Goal: Task Accomplishment & Management: Use online tool/utility

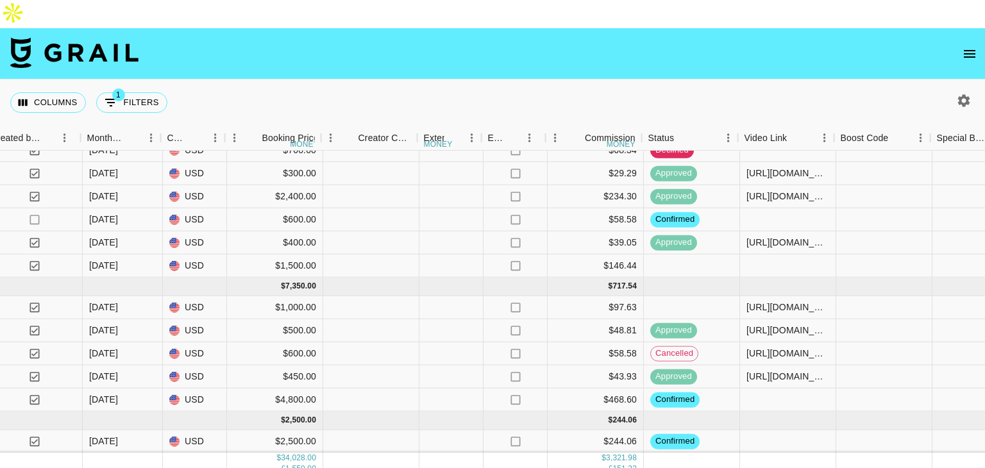
scroll to position [542, 974]
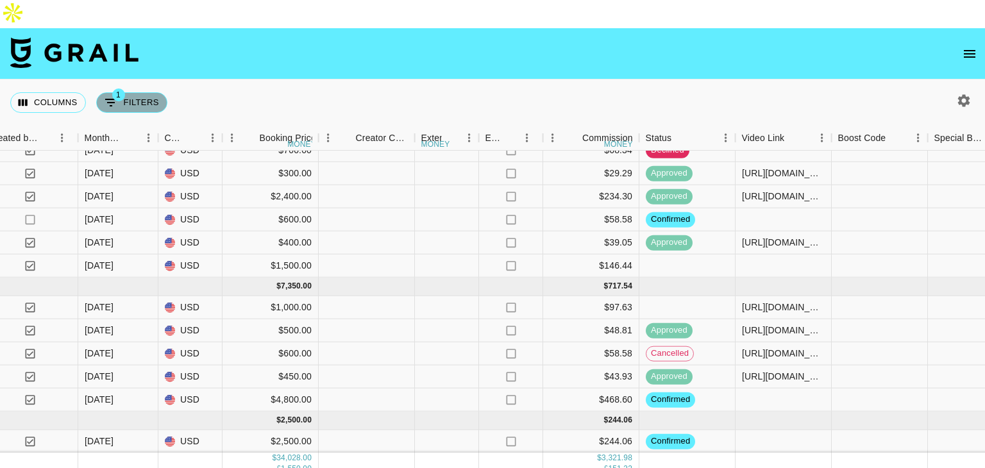
click at [128, 92] on button "1 Filters" at bounding box center [131, 102] width 71 height 21
select select "managerIds"
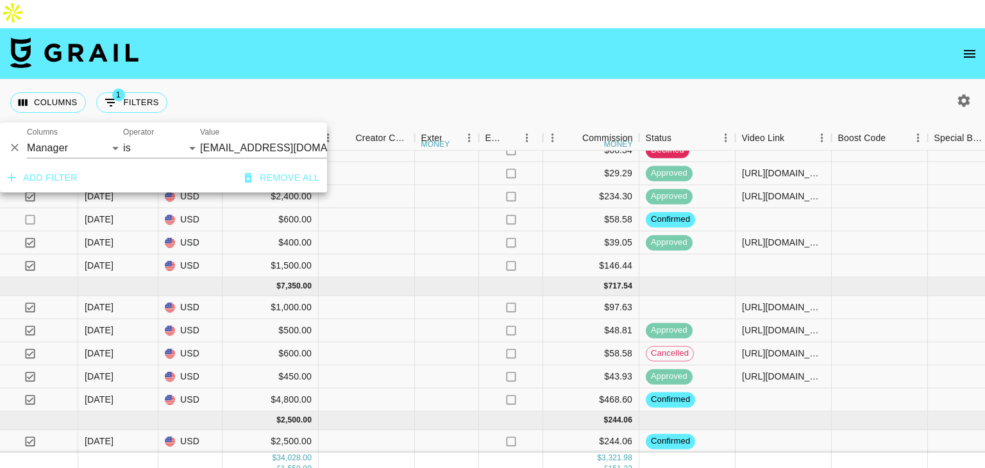
click at [44, 190] on button "Add filter" at bounding box center [43, 178] width 80 height 24
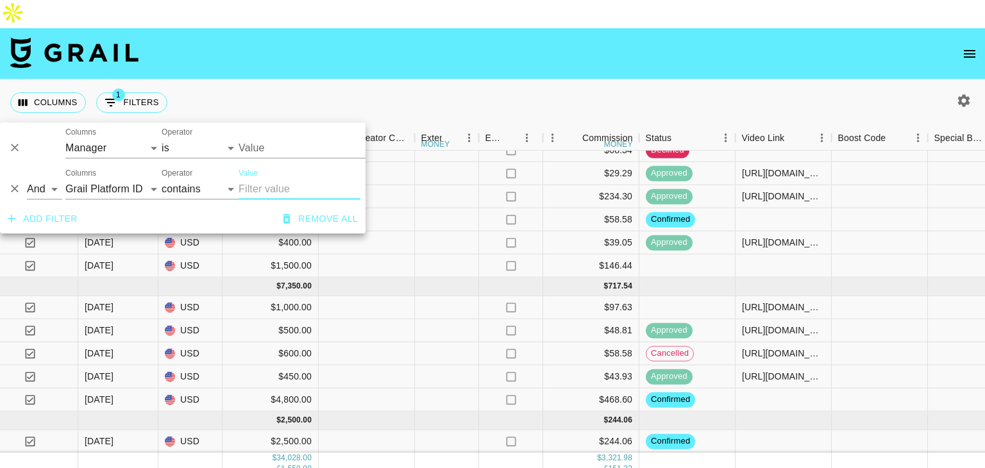
type input "[EMAIL_ADDRESS][DOMAIN_NAME]"
click at [96, 189] on select "Grail Platform ID Airtable ID Talent Manager Client [PERSON_NAME] Campaign (Typ…" at bounding box center [113, 189] width 96 height 21
select select "status"
click at [65, 179] on select "Grail Platform ID Airtable ID Talent Manager Client [PERSON_NAME] Campaign (Typ…" at bounding box center [113, 189] width 96 height 21
select select "is"
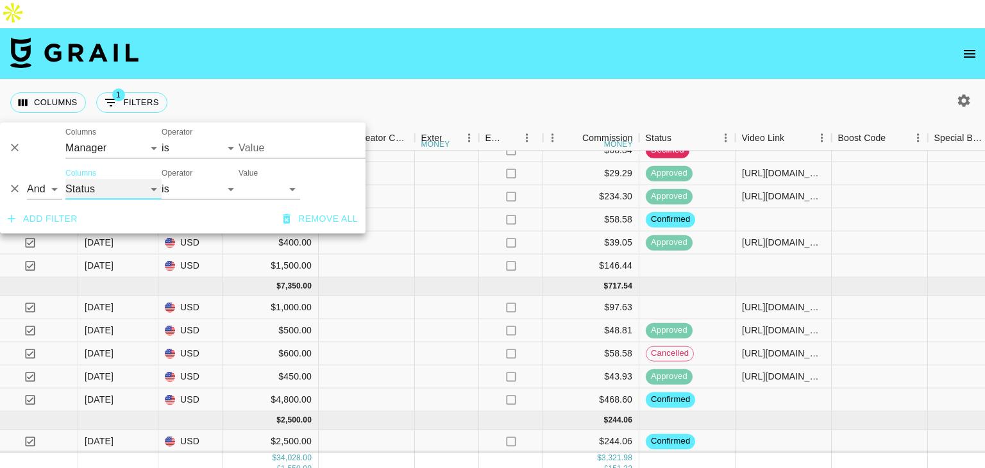
type input "[EMAIL_ADDRESS][DOMAIN_NAME]"
click at [264, 189] on select "confirmed declined draft posted approved cancelled badDebt" at bounding box center [270, 189] width 62 height 21
select select "cancelled"
click at [239, 179] on select "confirmed declined draft posted approved cancelled badDebt" at bounding box center [270, 189] width 62 height 21
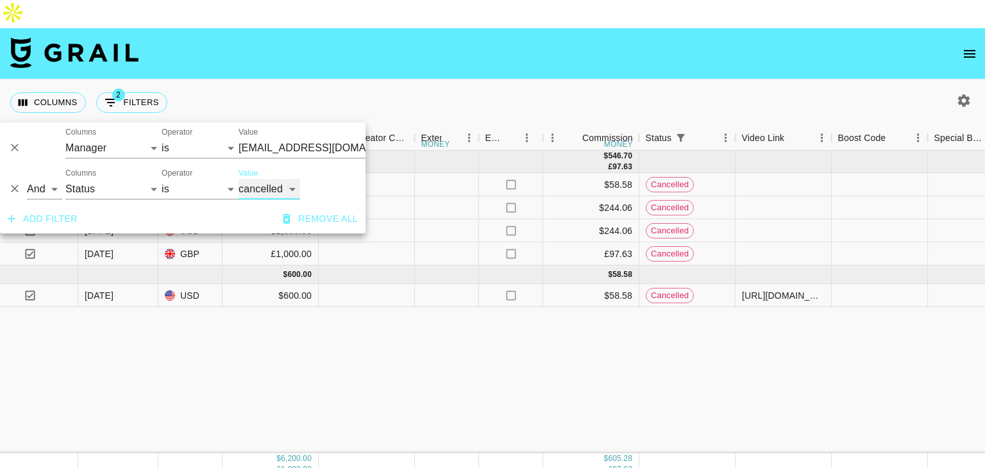
scroll to position [0, 974]
click at [209, 185] on select "is is not is any of is not any of" at bounding box center [200, 189] width 77 height 21
select select "not"
click at [162, 179] on select "is is not is any of is not any of" at bounding box center [200, 189] width 77 height 21
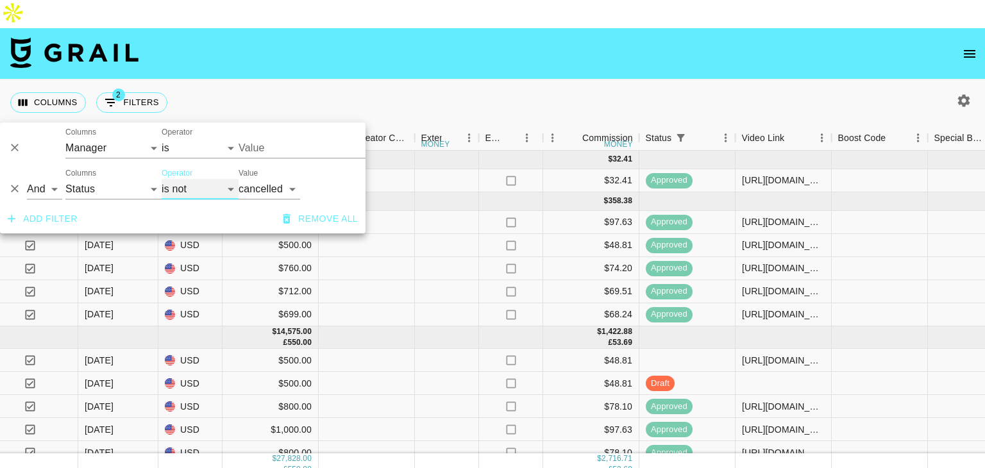
type input "[EMAIL_ADDRESS][DOMAIN_NAME]"
click at [51, 229] on button "Add filter" at bounding box center [43, 219] width 80 height 24
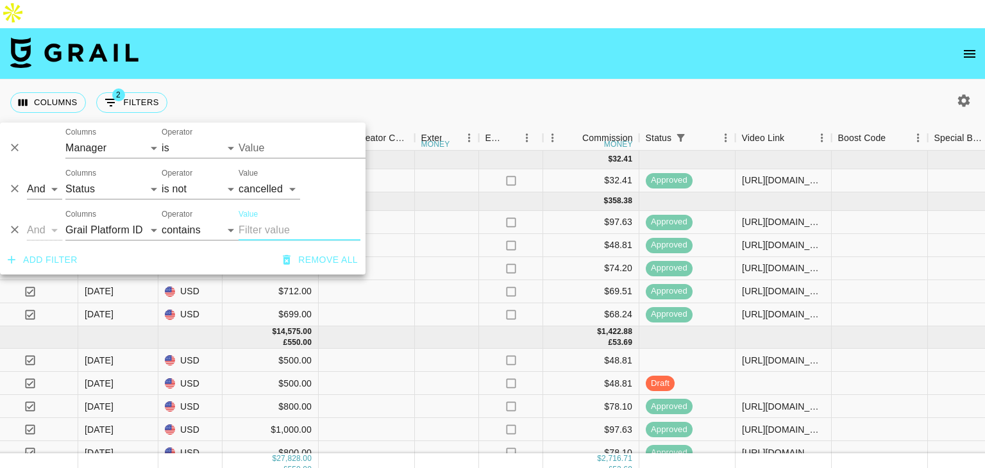
type input "[EMAIL_ADDRESS][DOMAIN_NAME]"
click at [182, 229] on select "contains equals starts with ends with is empty is not empty is any of" at bounding box center [200, 230] width 77 height 21
click at [123, 226] on select "Grail Platform ID Airtable ID Talent Manager Client [PERSON_NAME] Campaign (Typ…" at bounding box center [113, 230] width 96 height 21
select select "status"
click at [65, 220] on select "Grail Platform ID Airtable ID Talent Manager Client [PERSON_NAME] Campaign (Typ…" at bounding box center [113, 230] width 96 height 21
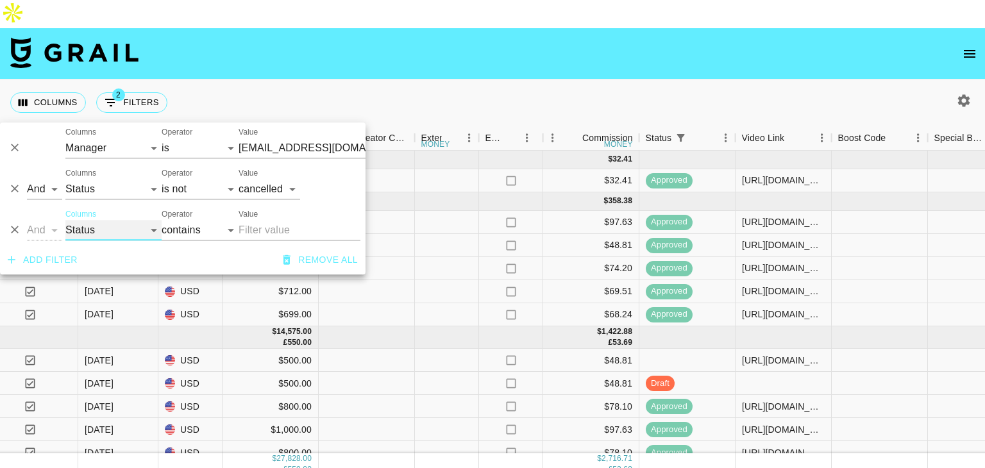
select select "is"
type input "[EMAIL_ADDRESS][DOMAIN_NAME]"
click at [171, 228] on select "is is not is any of is not any of" at bounding box center [200, 230] width 77 height 21
select select "not"
click at [162, 220] on select "is is not is any of is not any of" at bounding box center [200, 230] width 77 height 21
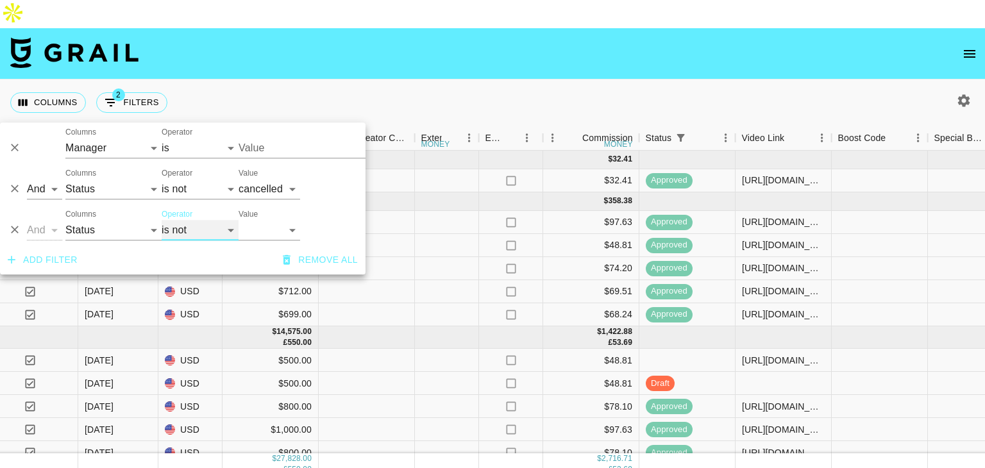
type input "[EMAIL_ADDRESS][DOMAIN_NAME]"
click at [279, 230] on select "confirmed declined draft posted approved cancelled badDebt" at bounding box center [270, 230] width 62 height 21
select select "declined"
click at [239, 220] on select "confirmed declined draft posted approved cancelled badDebt" at bounding box center [270, 230] width 62 height 21
type input "[EMAIL_ADDRESS][DOMAIN_NAME]"
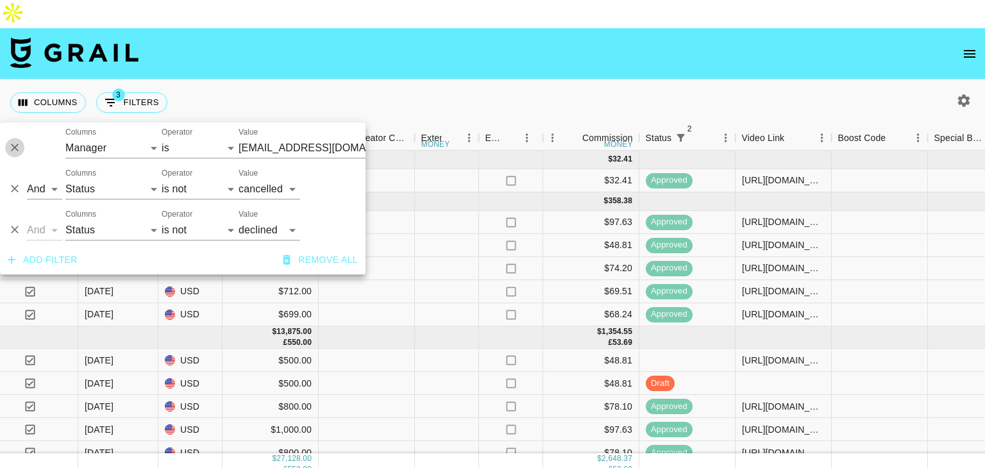
click at [14, 150] on icon "Delete" at bounding box center [14, 148] width 13 height 13
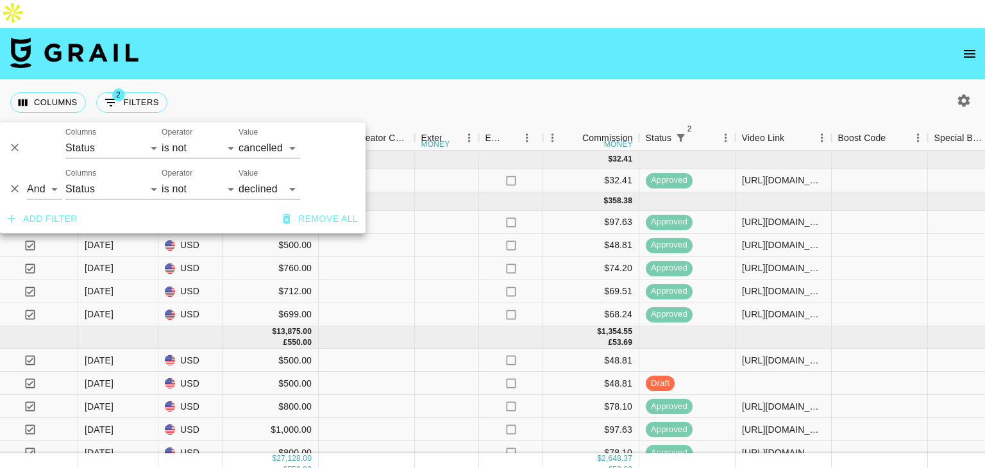
click at [395, 34] on nav at bounding box center [492, 53] width 985 height 51
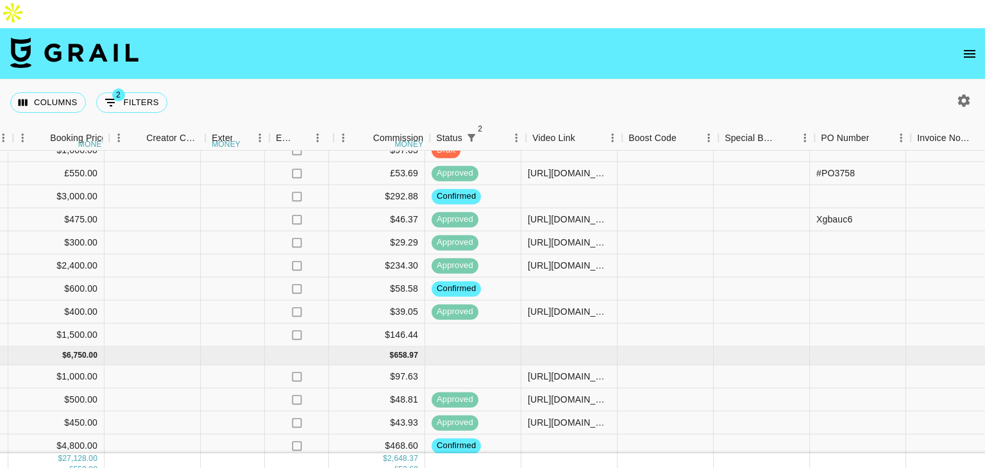
scroll to position [348, 1197]
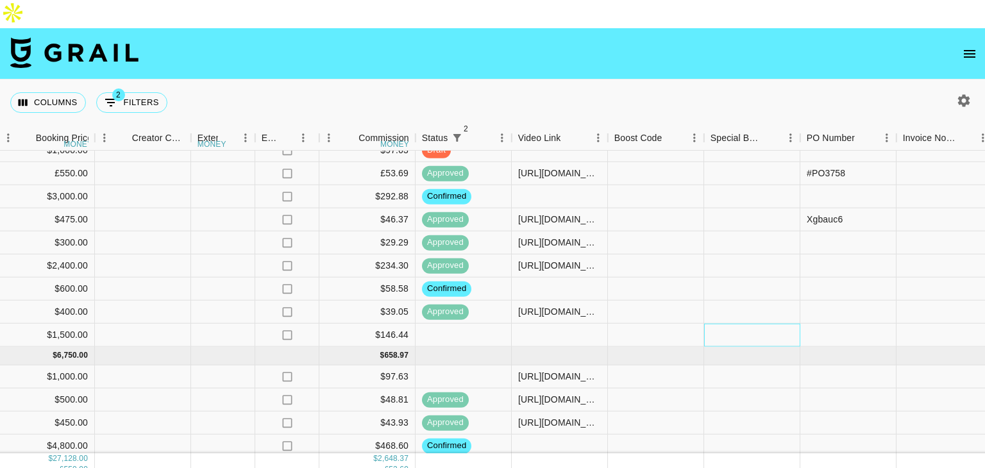
click at [736, 324] on div at bounding box center [752, 335] width 96 height 23
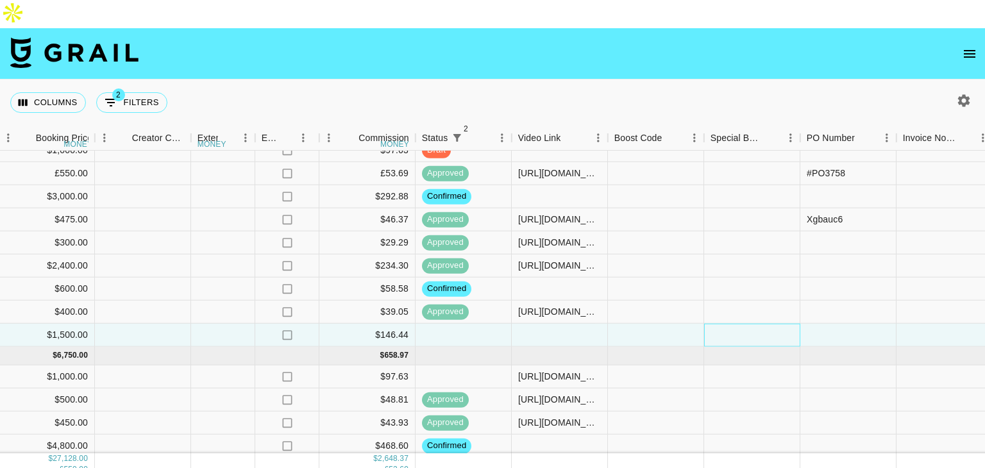
click at [736, 324] on div at bounding box center [752, 335] width 96 height 23
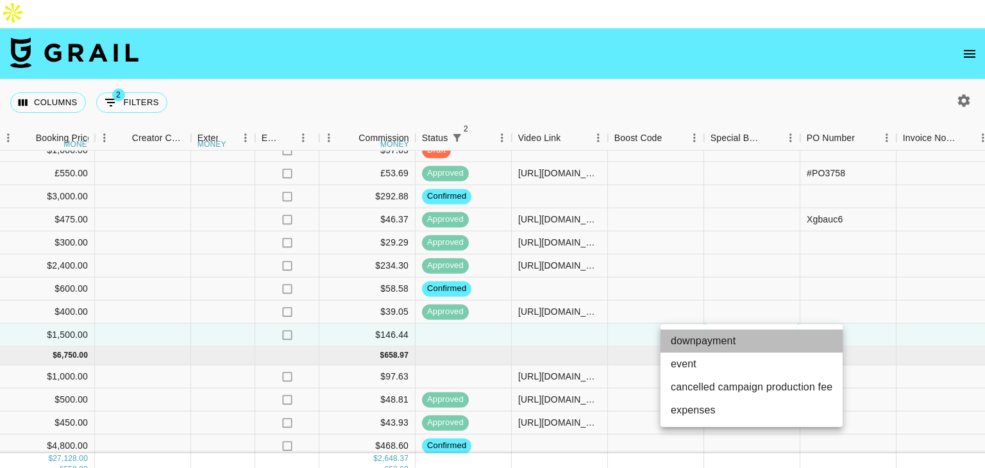
click at [727, 348] on li "downpayment" at bounding box center [752, 341] width 182 height 23
type input "downpayment"
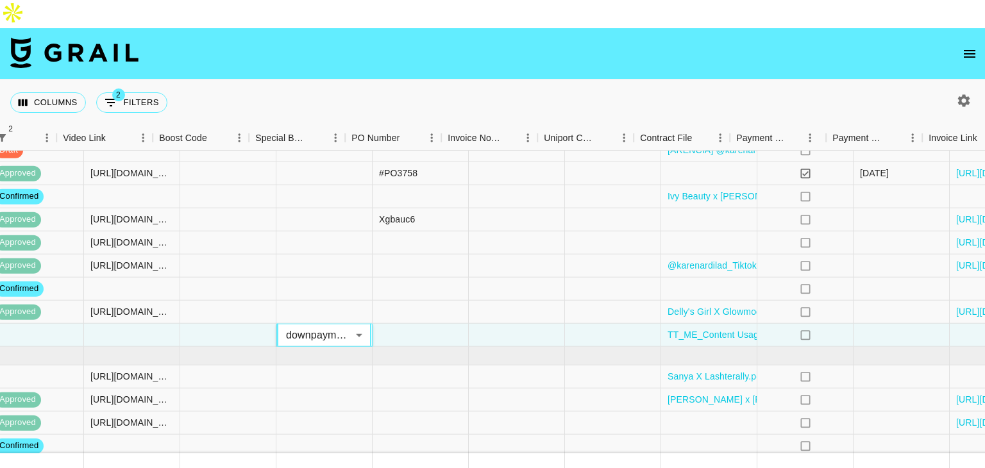
scroll to position [348, 1747]
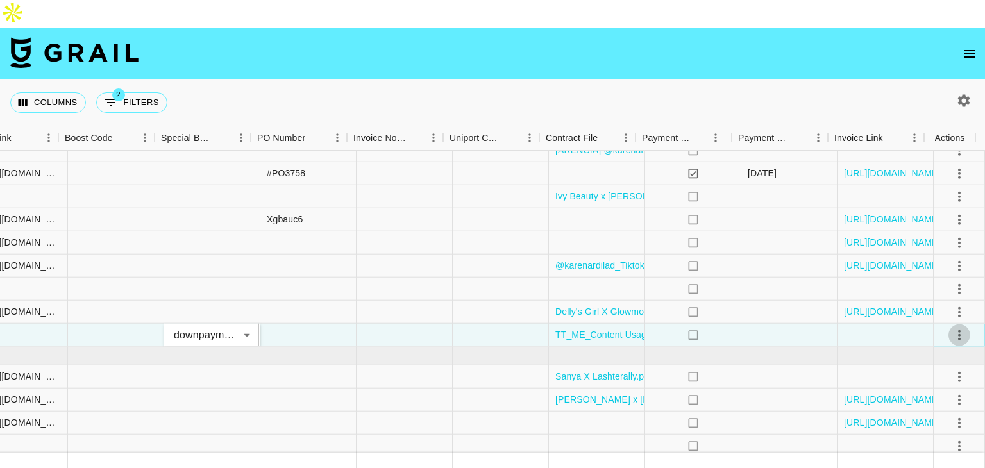
click at [952, 327] on icon "select merge strategy" at bounding box center [959, 334] width 15 height 15
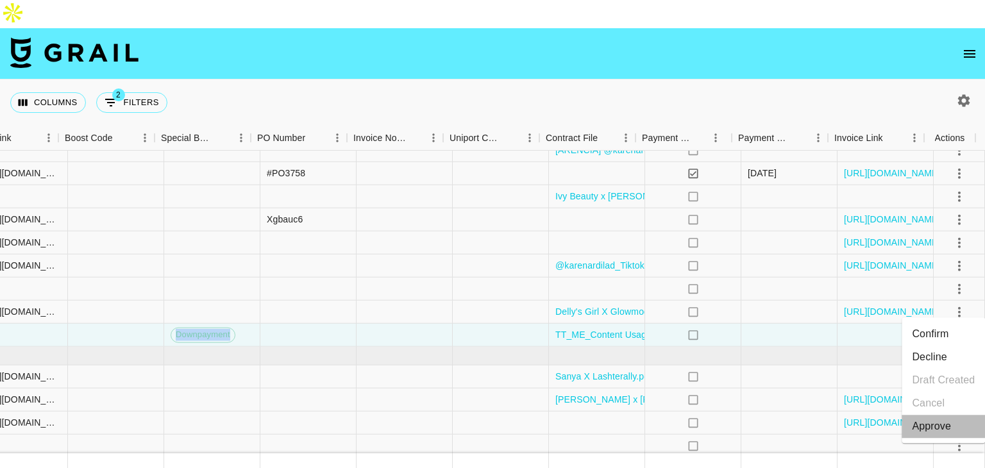
click at [929, 424] on div "Approve" at bounding box center [931, 426] width 39 height 15
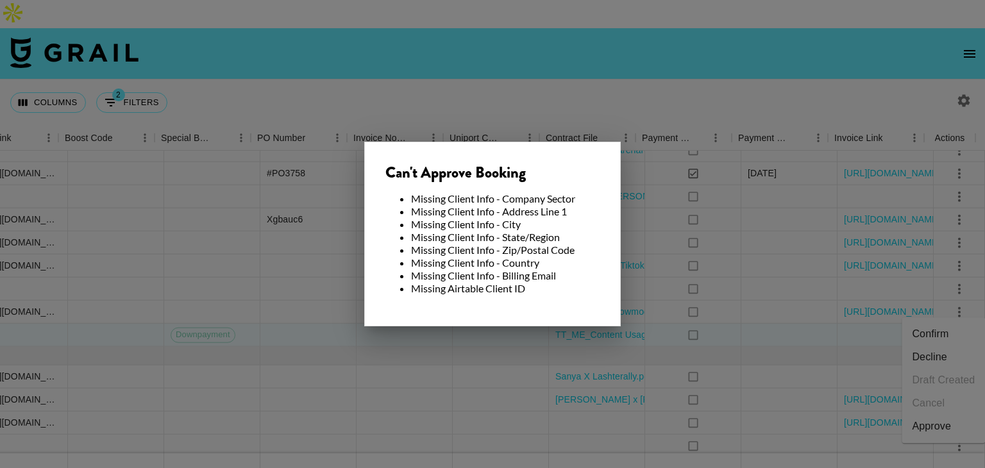
click at [793, 337] on div at bounding box center [492, 234] width 985 height 468
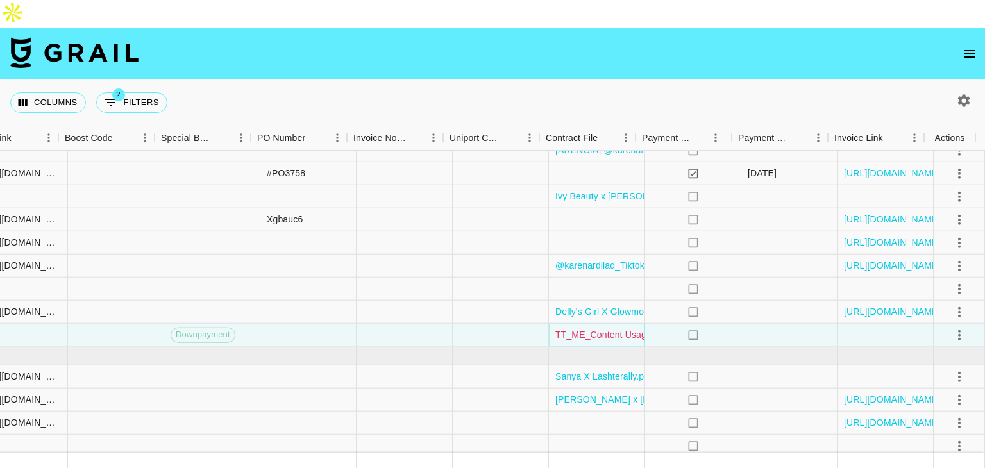
click at [623, 328] on link "TT_ME_Content Usage Agreement_$1500_Karen Ardila_0715_Revised (1) sign (1).docx" at bounding box center [736, 334] width 362 height 13
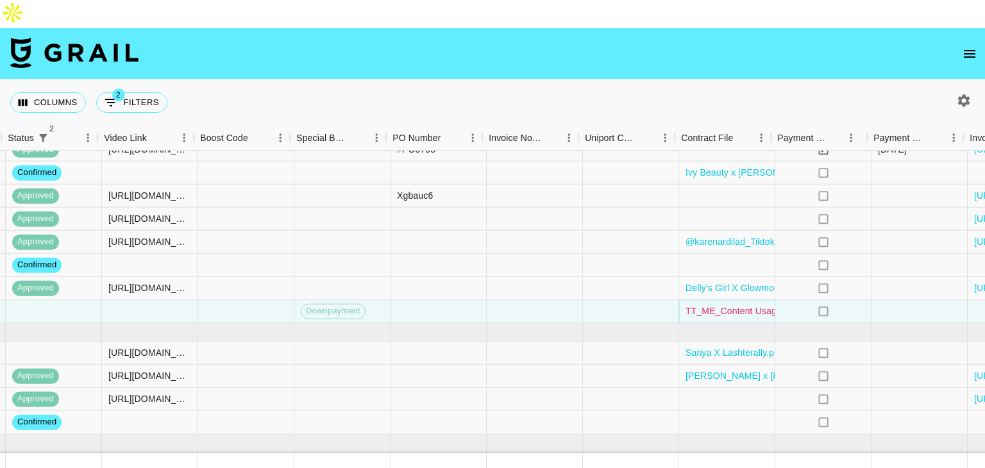
scroll to position [372, 1747]
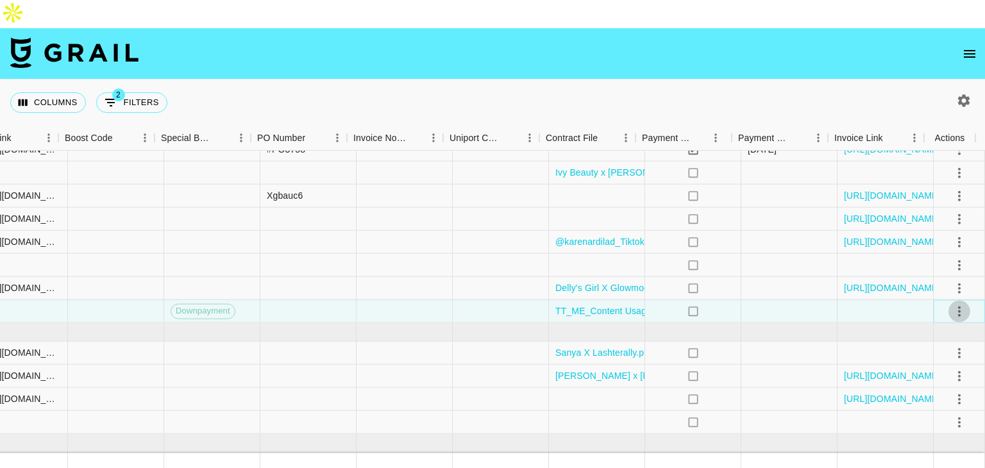
click at [952, 303] on icon "select merge strategy" at bounding box center [959, 310] width 15 height 15
click at [932, 312] on li "Confirm" at bounding box center [943, 310] width 83 height 23
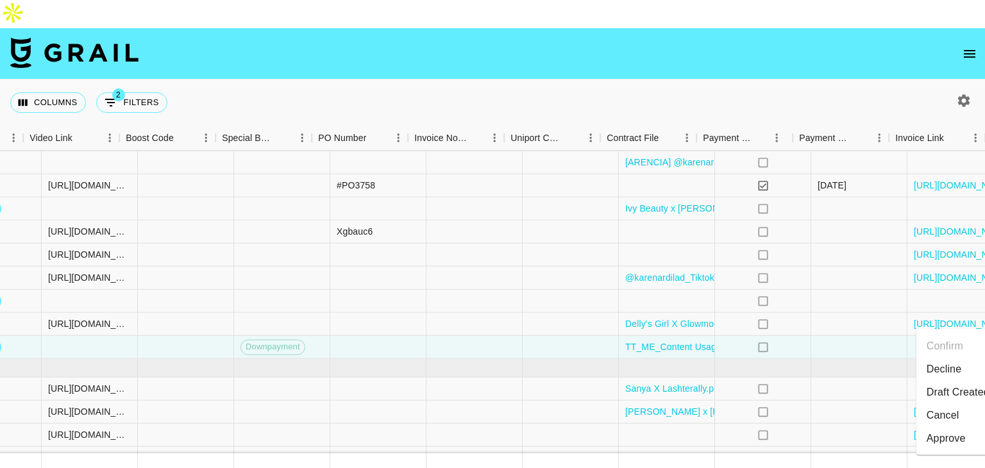
scroll to position [336, 1747]
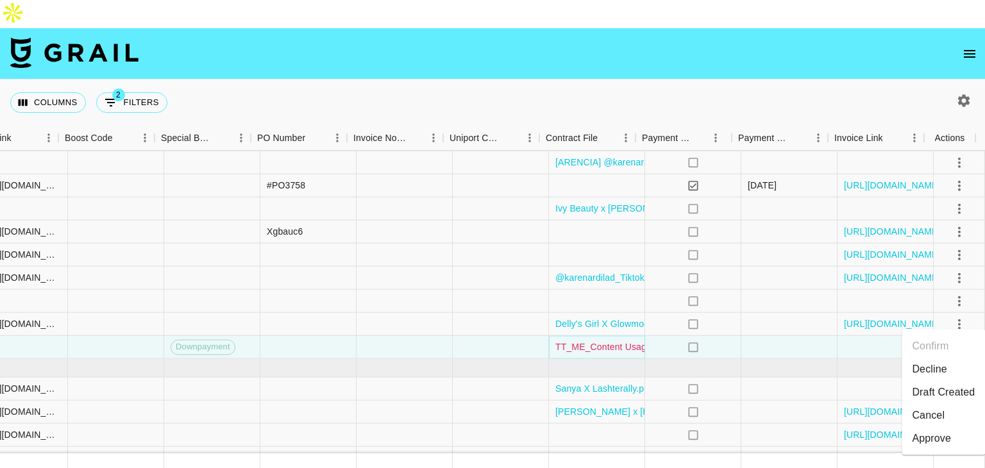
click at [585, 341] on link "TT_ME_Content Usage Agreement_$1500_Karen Ardila_0715_Revised (1) sign (1).docx" at bounding box center [736, 347] width 362 height 13
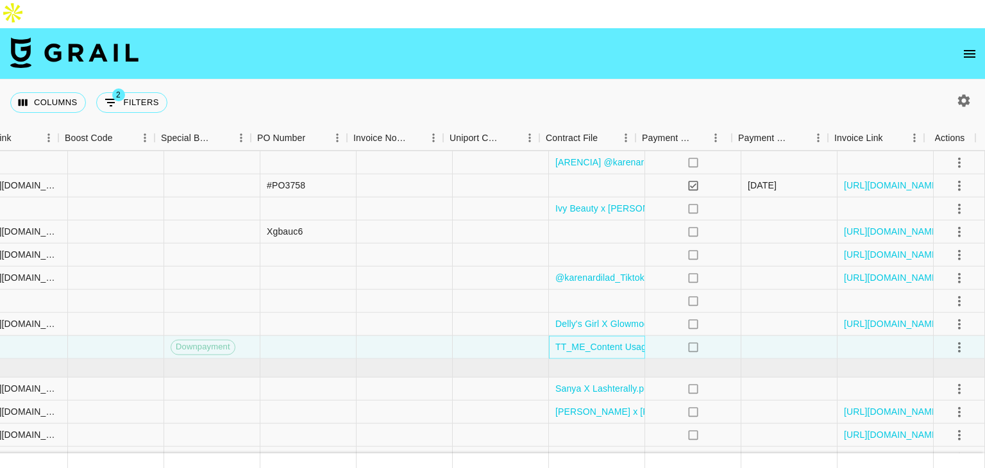
click at [549, 336] on div "TT_ME_Content Usage Agreement_$1500_Karen Ardila_0715_Revised (1) sign (1).docx" at bounding box center [597, 347] width 96 height 23
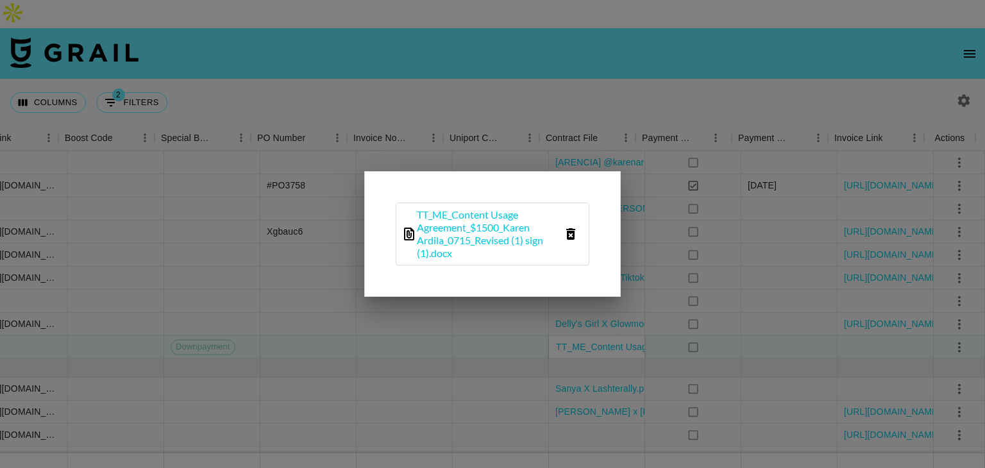
click at [571, 233] on icon "delete file" at bounding box center [570, 234] width 9 height 12
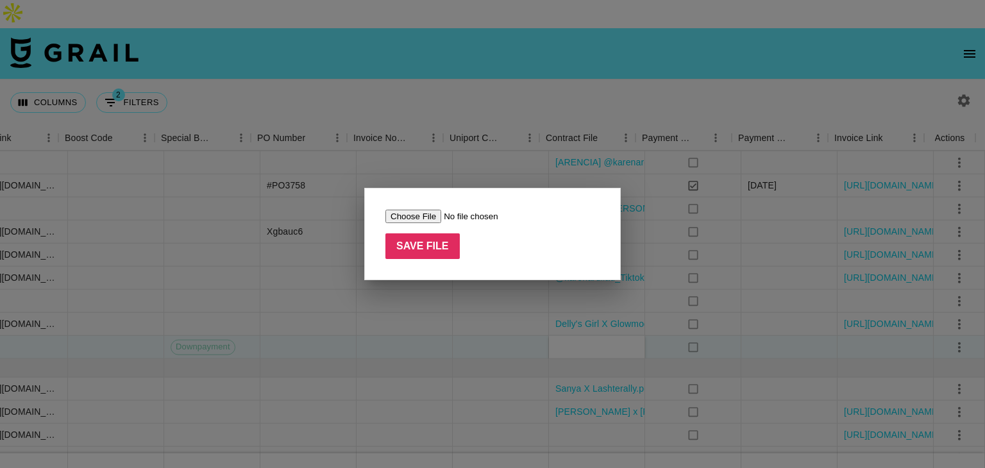
click at [426, 221] on input "file" at bounding box center [466, 216] width 162 height 13
type input "C:\fakepath\VvcMxI8ygzeUV8iZc91Ul9w8LYf11753746166341TT_ME_Content Usage Agreem…"
click at [439, 248] on input "Save File" at bounding box center [422, 246] width 74 height 26
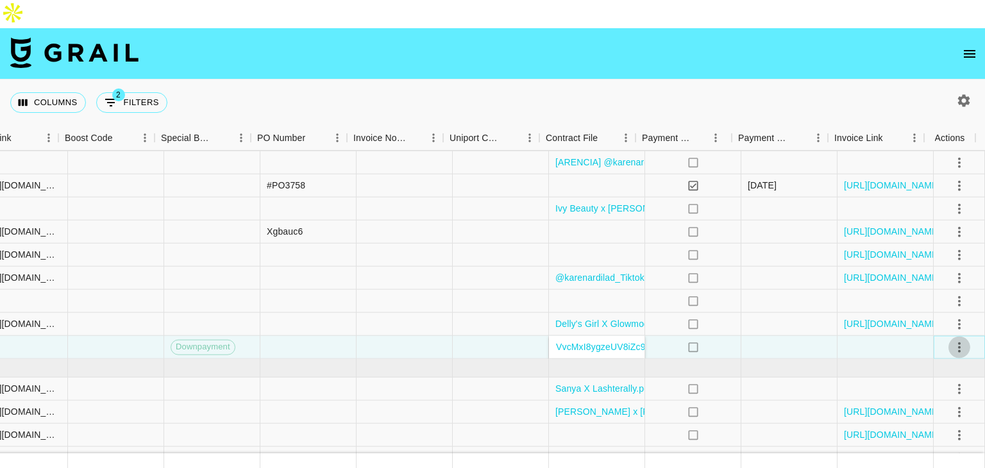
click at [952, 339] on icon "select merge strategy" at bounding box center [959, 346] width 15 height 15
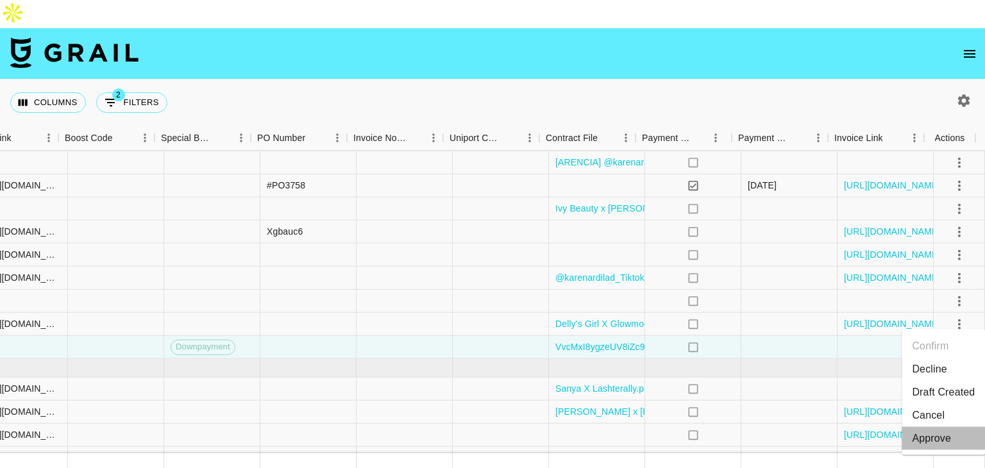
click at [923, 434] on div "Approve" at bounding box center [931, 438] width 39 height 15
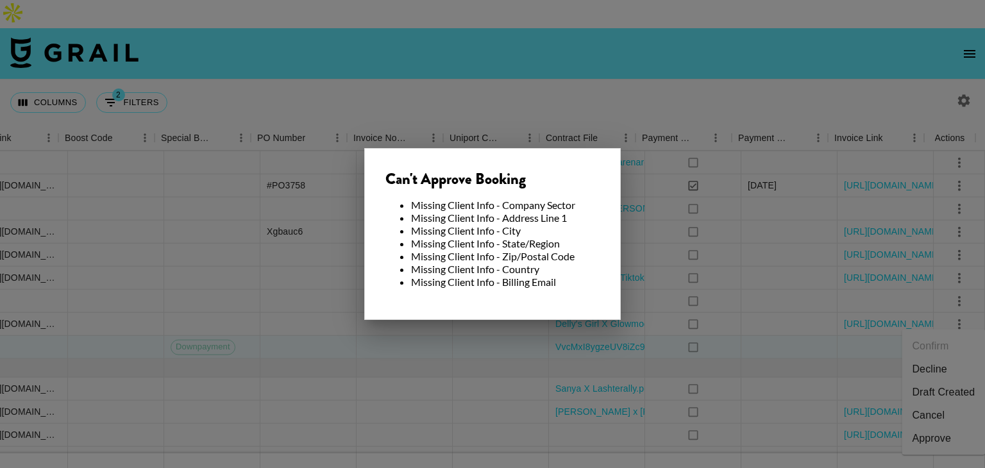
click at [733, 331] on div at bounding box center [492, 234] width 985 height 468
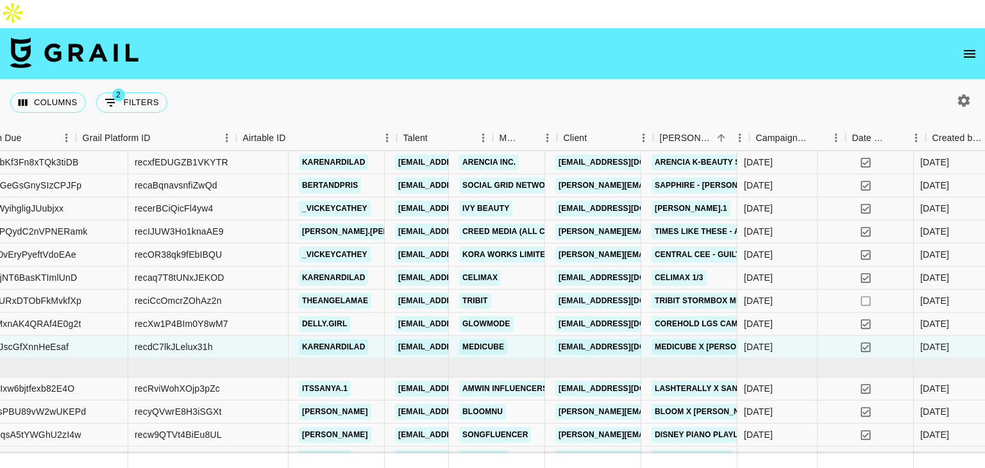
scroll to position [336, 2]
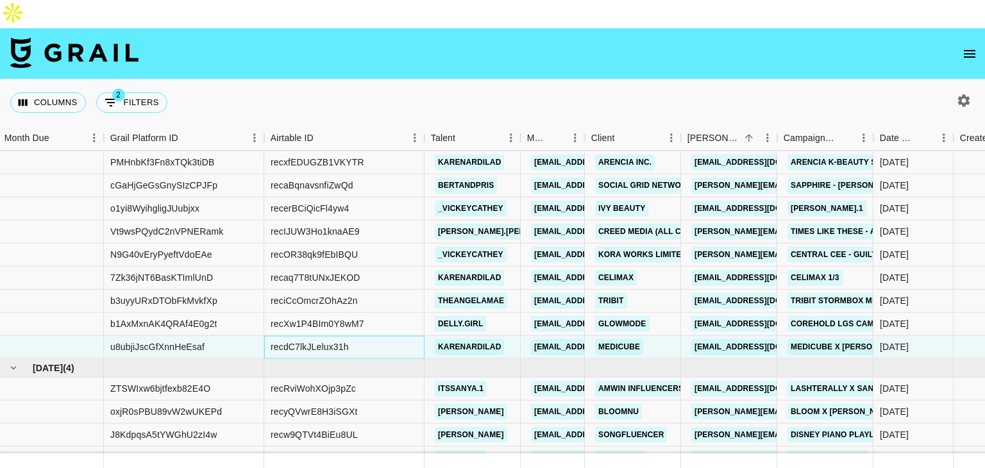
click at [320, 341] on div "recdC7lkJLelux31h" at bounding box center [310, 347] width 78 height 13
copy div "recdC7lkJLelux31h"
click at [958, 90] on button "button" at bounding box center [964, 101] width 22 height 22
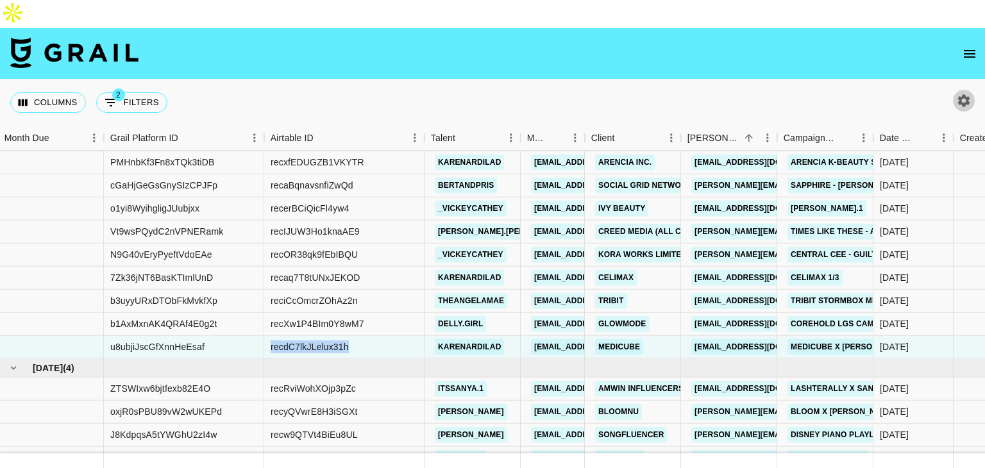
select select "[DATE]"
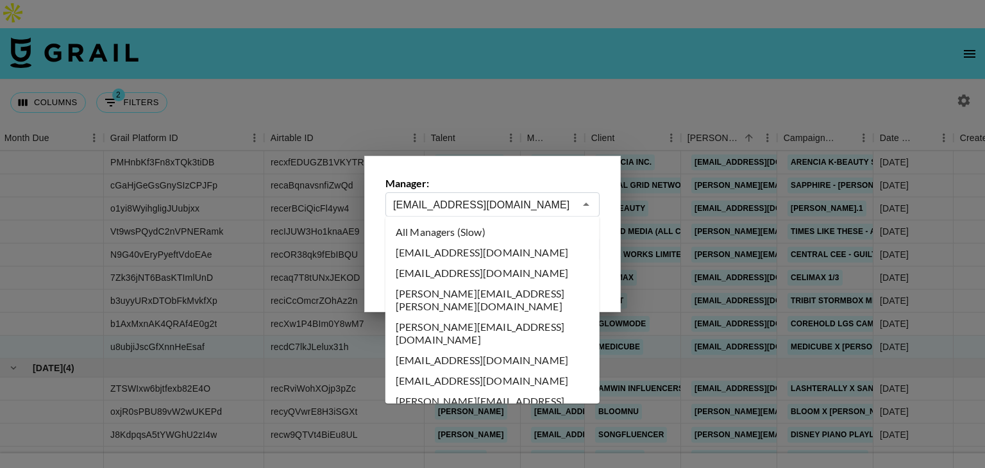
click at [481, 203] on input "[EMAIL_ADDRESS][DOMAIN_NAME]" at bounding box center [484, 205] width 182 height 15
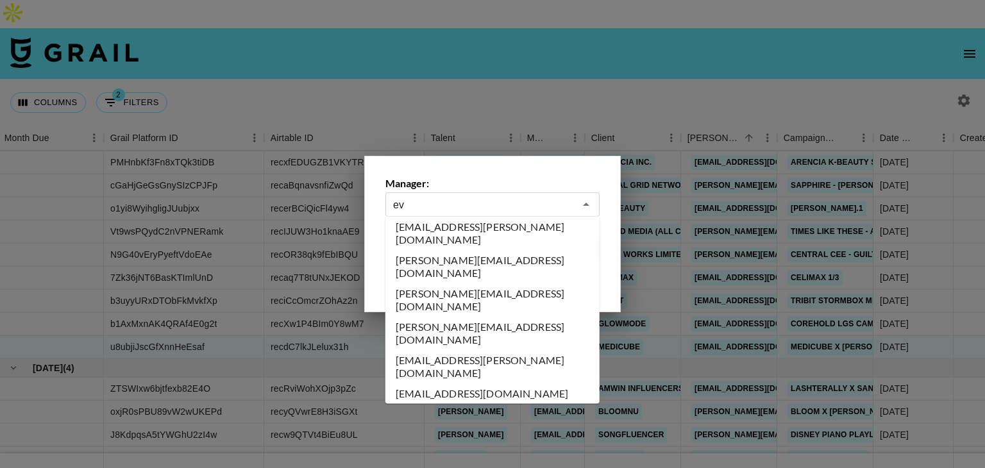
scroll to position [0, 0]
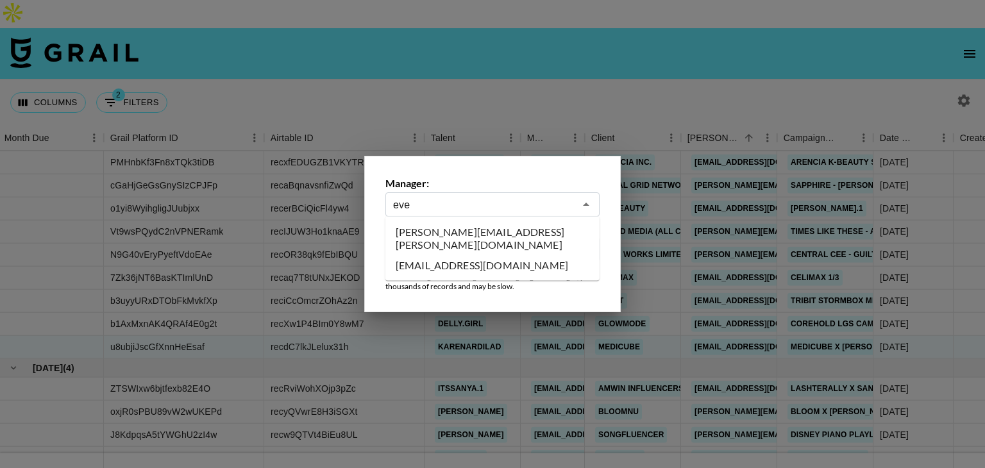
click at [478, 227] on li "[PERSON_NAME][EMAIL_ADDRESS][PERSON_NAME][DOMAIN_NAME]" at bounding box center [492, 238] width 214 height 33
type input "[PERSON_NAME][EMAIL_ADDRESS][PERSON_NAME][DOMAIN_NAME]"
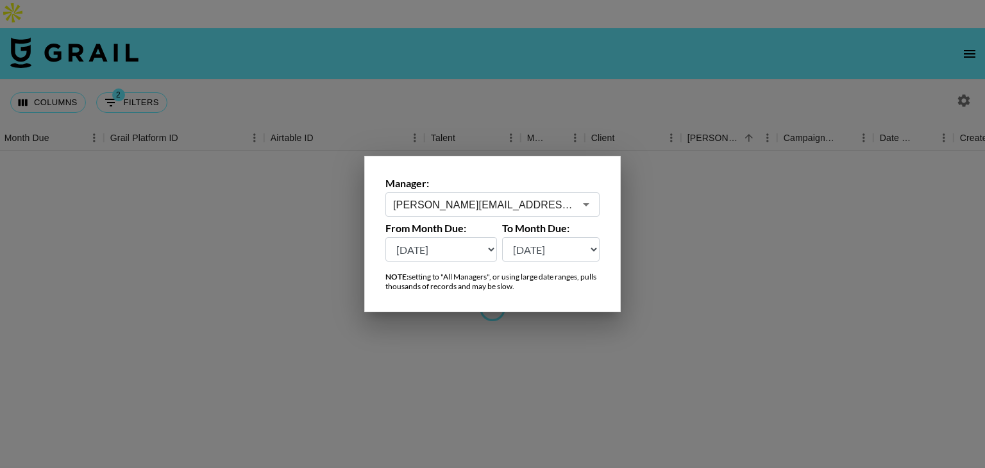
scroll to position [0, 2]
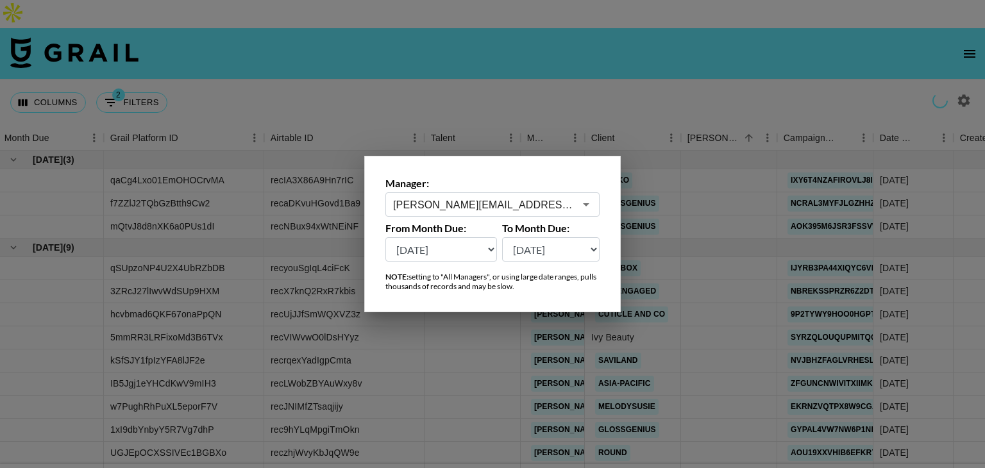
click at [671, 62] on div at bounding box center [492, 234] width 985 height 468
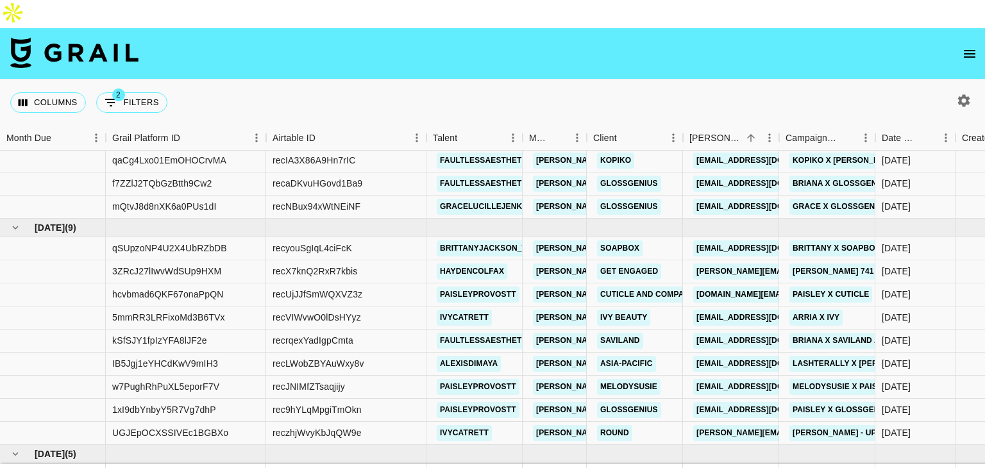
scroll to position [0, 0]
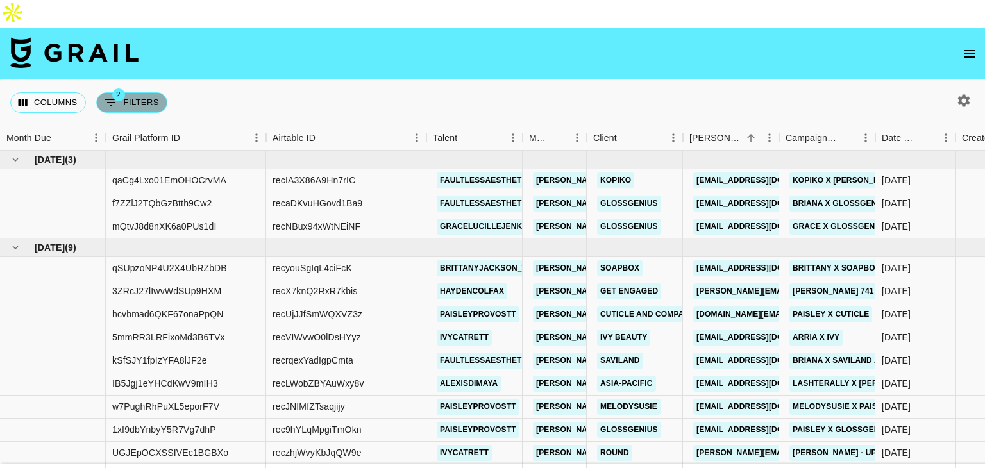
click at [140, 92] on button "2 Filters" at bounding box center [131, 102] width 71 height 21
select select "status"
select select "not"
select select "cancelled"
select select "status"
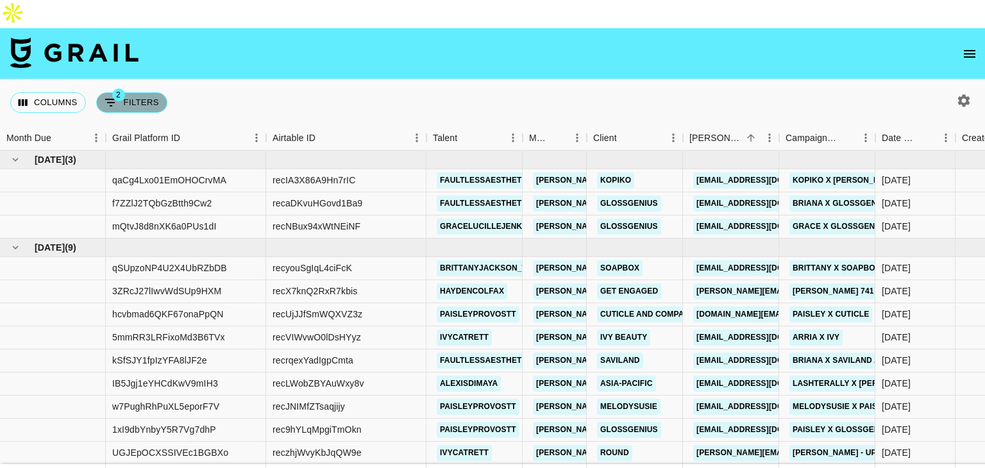
select select "not"
select select "declined"
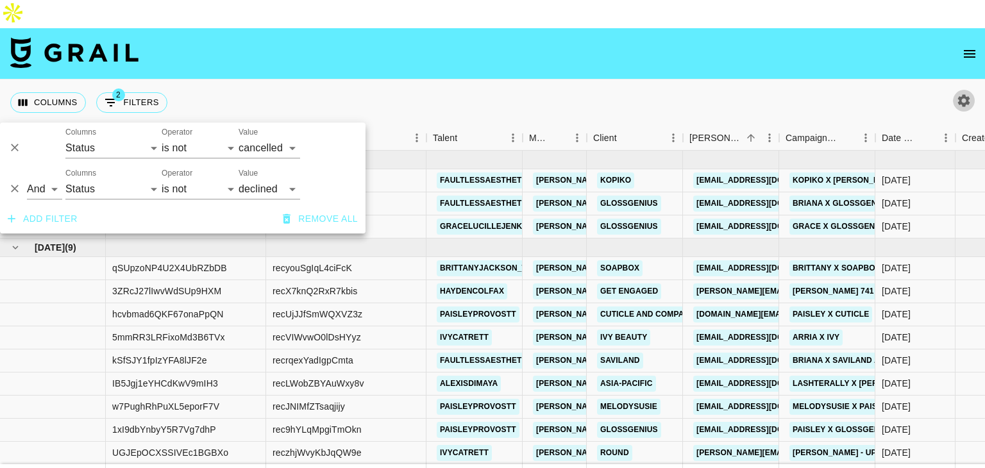
click at [970, 93] on icon "button" at bounding box center [963, 100] width 15 height 15
select select "[DATE]"
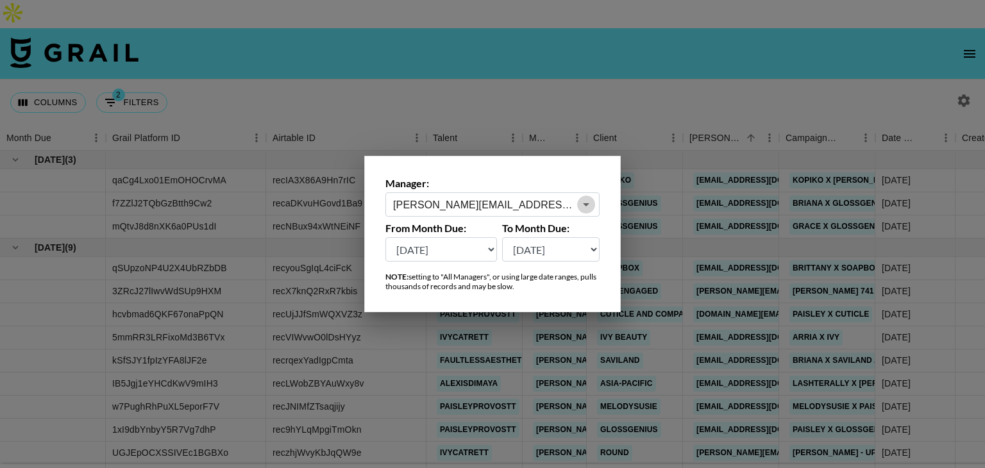
click at [580, 205] on icon "Open" at bounding box center [585, 204] width 15 height 15
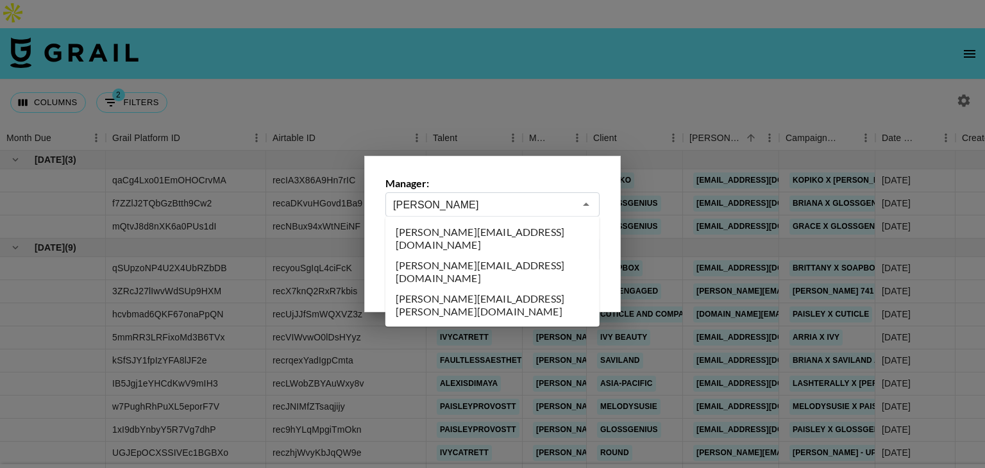
click at [498, 232] on li "[PERSON_NAME][EMAIL_ADDRESS][DOMAIN_NAME]" at bounding box center [492, 238] width 214 height 33
type input "[PERSON_NAME][EMAIL_ADDRESS][DOMAIN_NAME]"
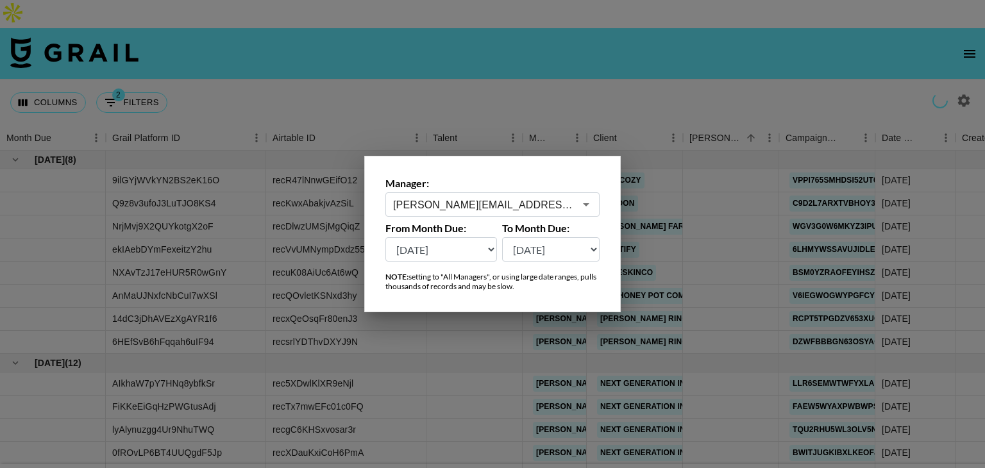
click at [657, 60] on div at bounding box center [492, 234] width 985 height 468
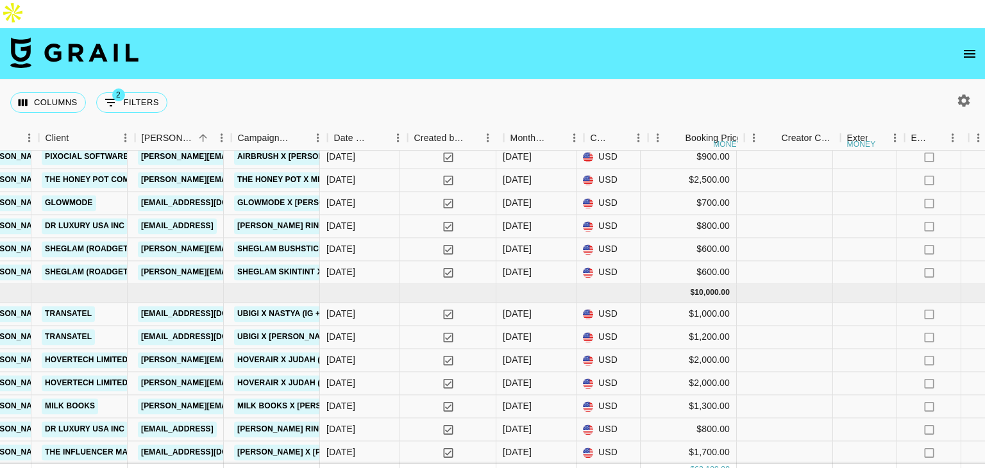
scroll to position [693, 546]
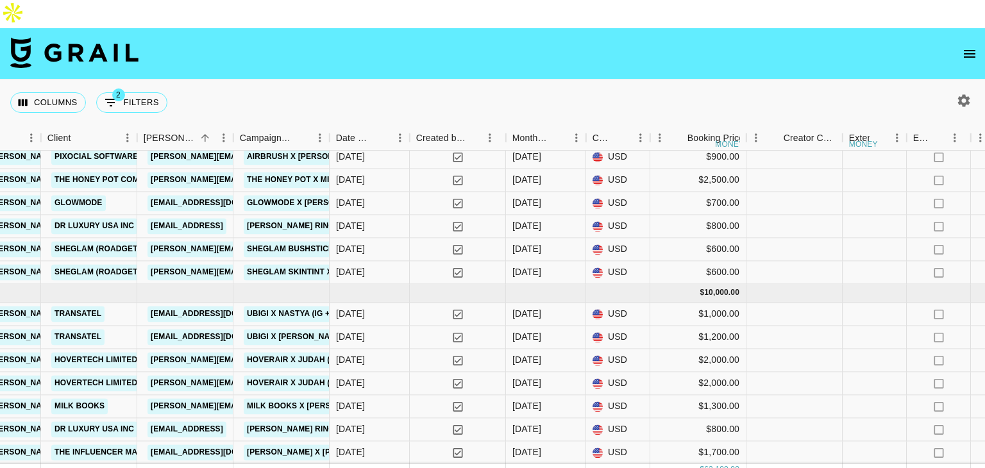
click at [953, 90] on button "button" at bounding box center [964, 101] width 22 height 22
select select "[DATE]"
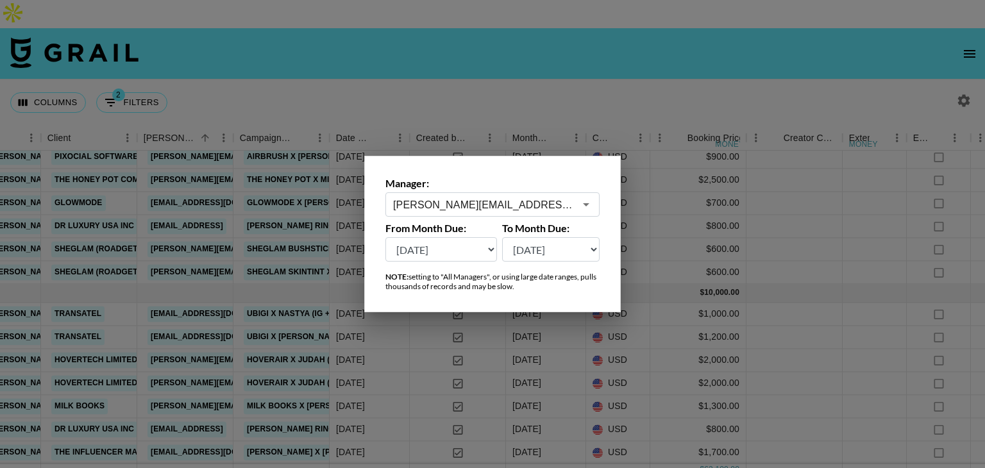
click at [505, 101] on div at bounding box center [492, 234] width 985 height 468
